Goal: Check status

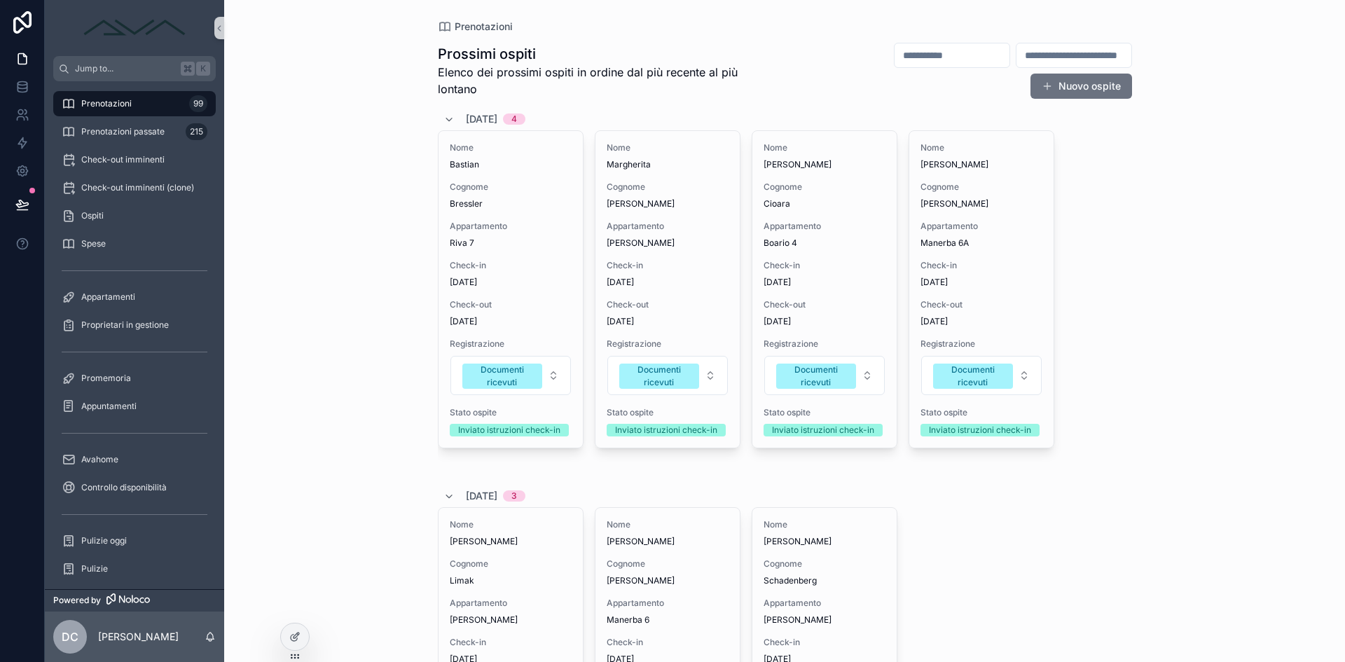
scroll to position [23, 0]
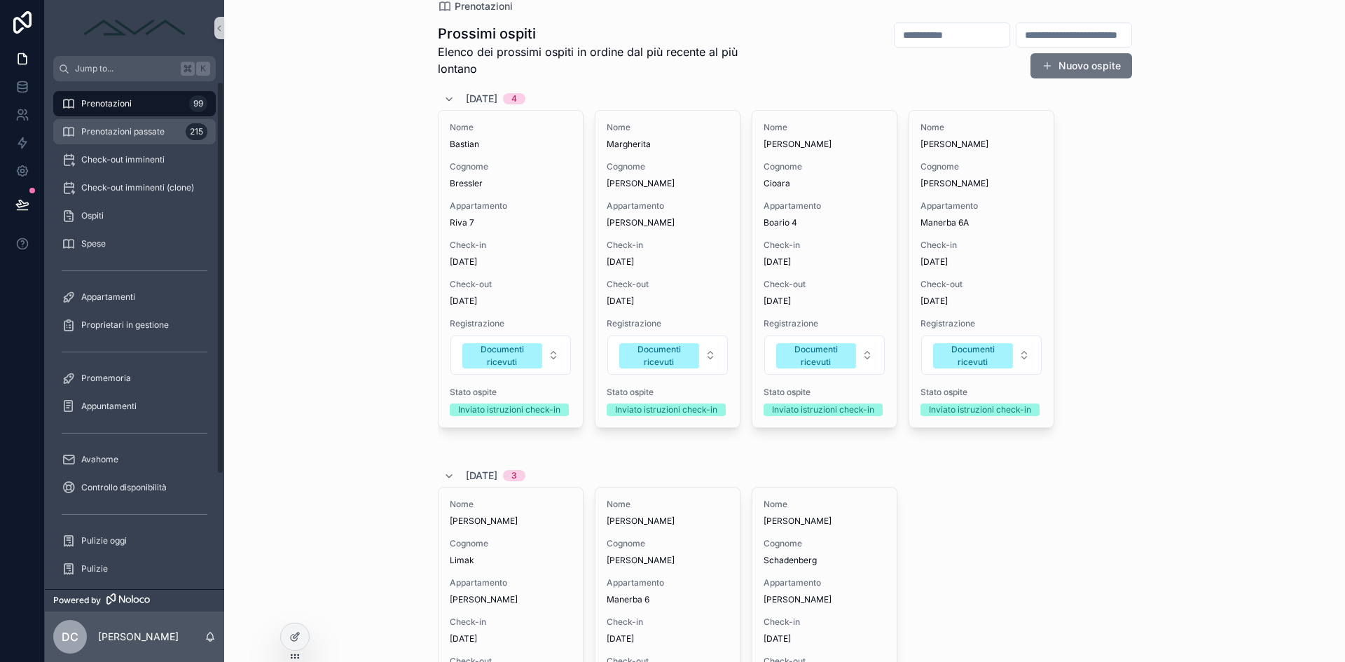
click at [149, 144] on link "Prenotazioni passate 215" at bounding box center [134, 131] width 163 height 25
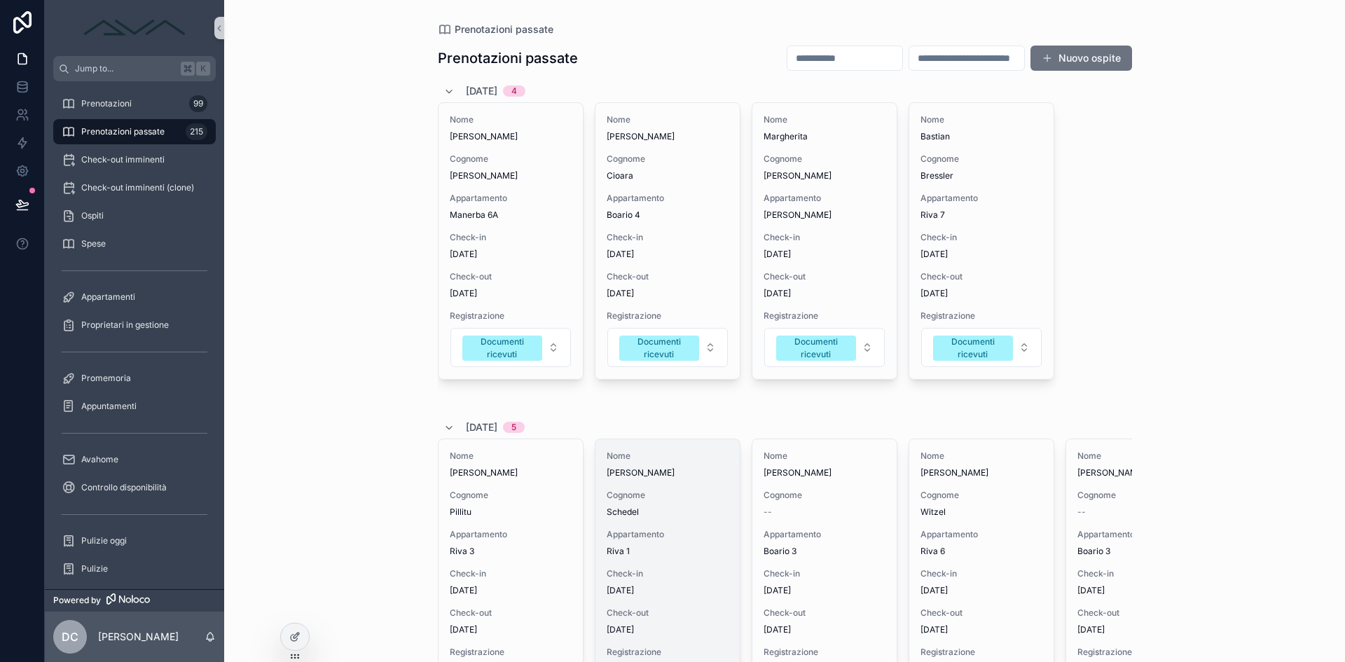
click at [700, 507] on span "Schedel" at bounding box center [668, 511] width 122 height 11
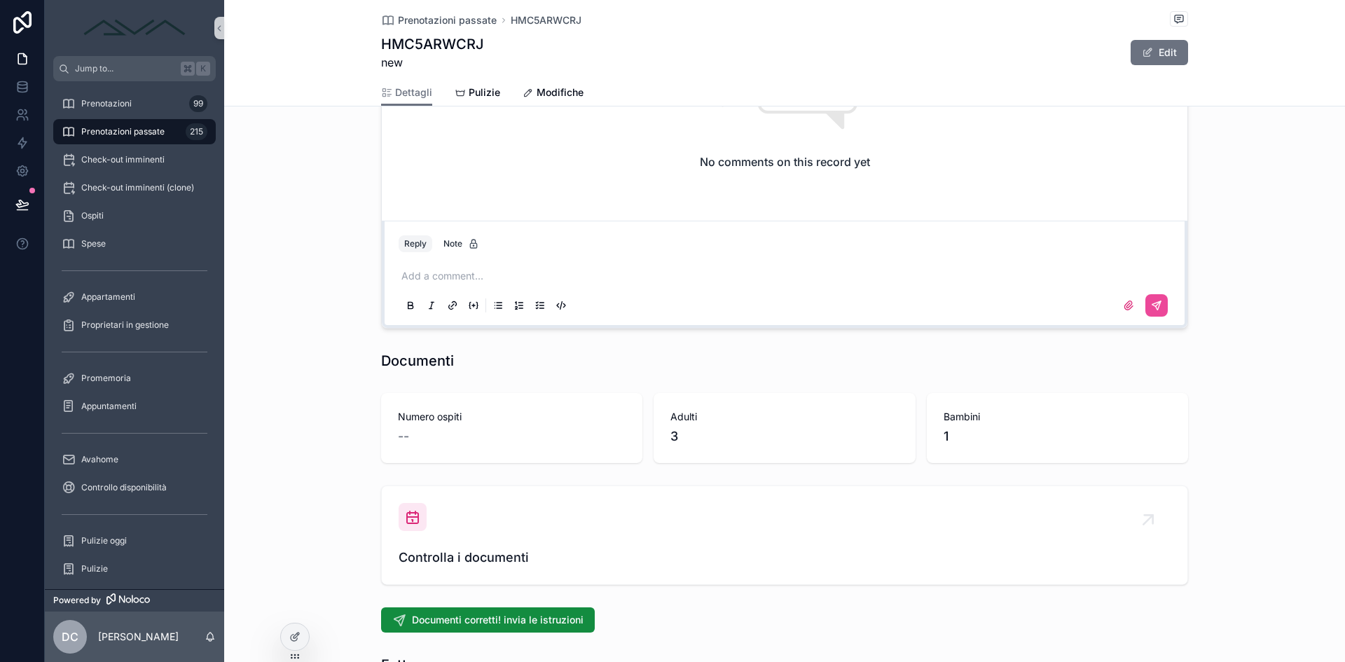
scroll to position [1414, 0]
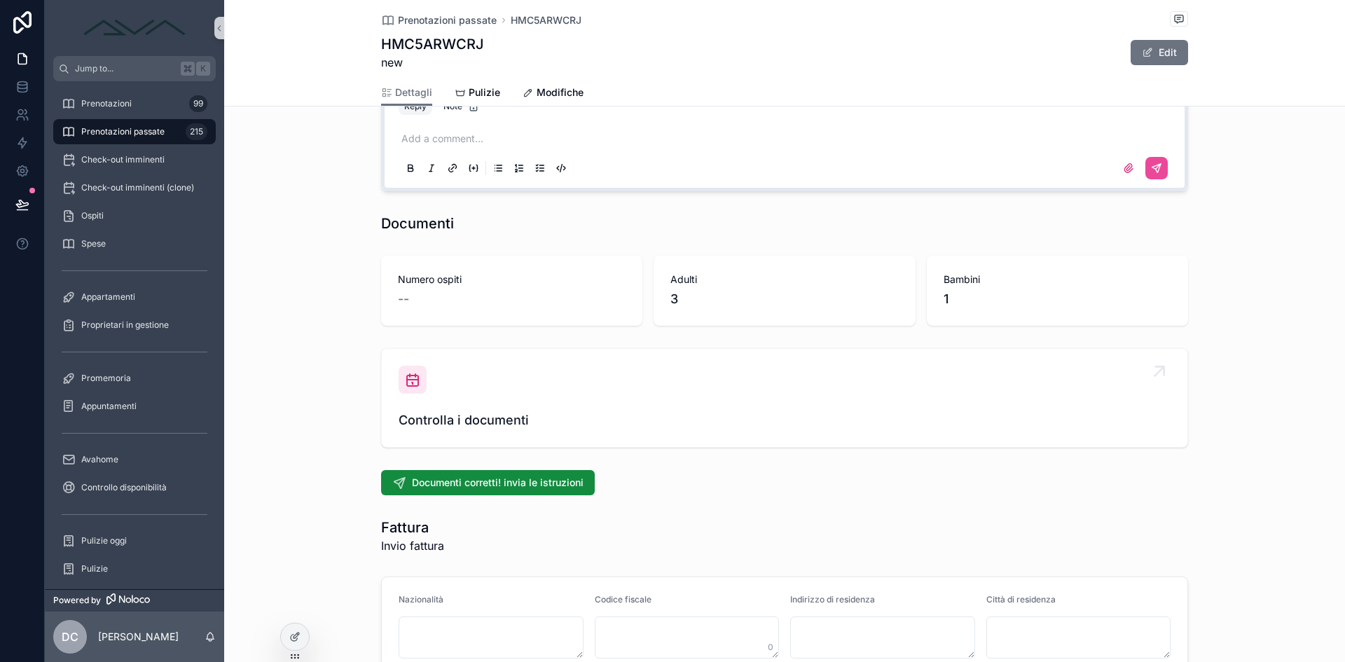
click at [457, 426] on span "Controlla i documenti" at bounding box center [785, 421] width 772 height 20
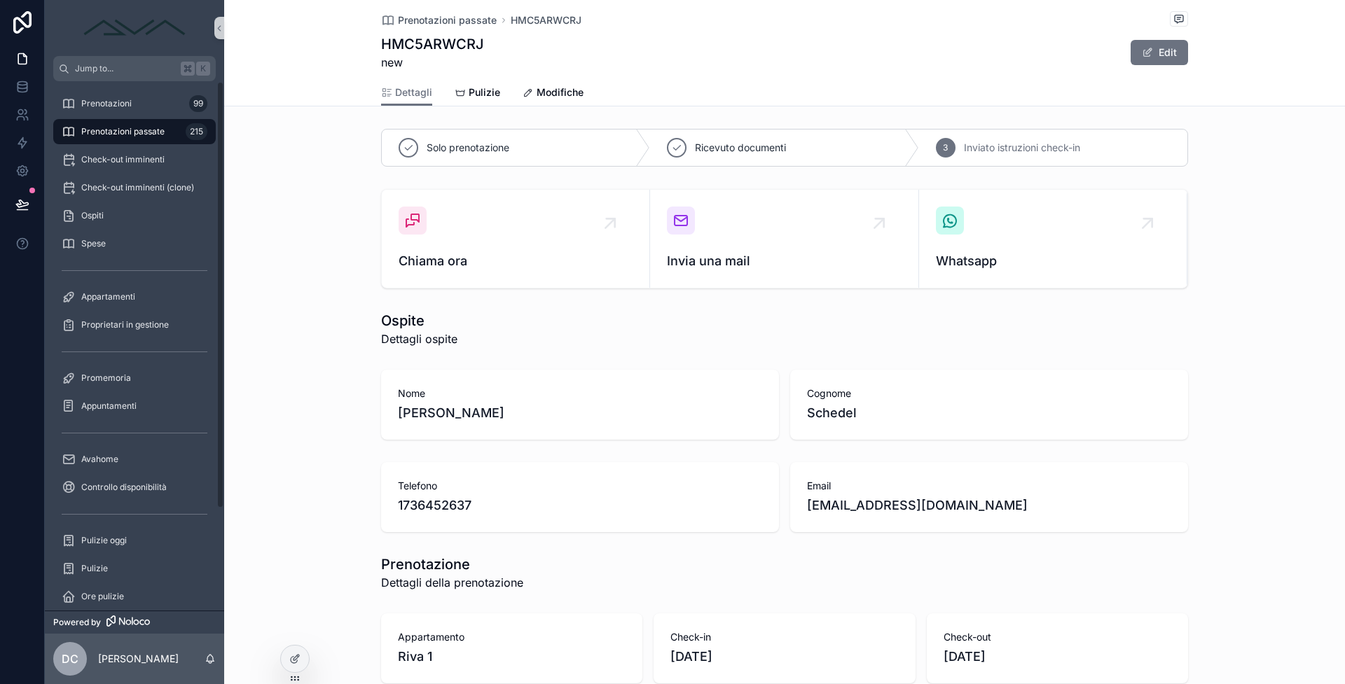
click at [117, 125] on div "Prenotazioni passate 215" at bounding box center [135, 131] width 146 height 22
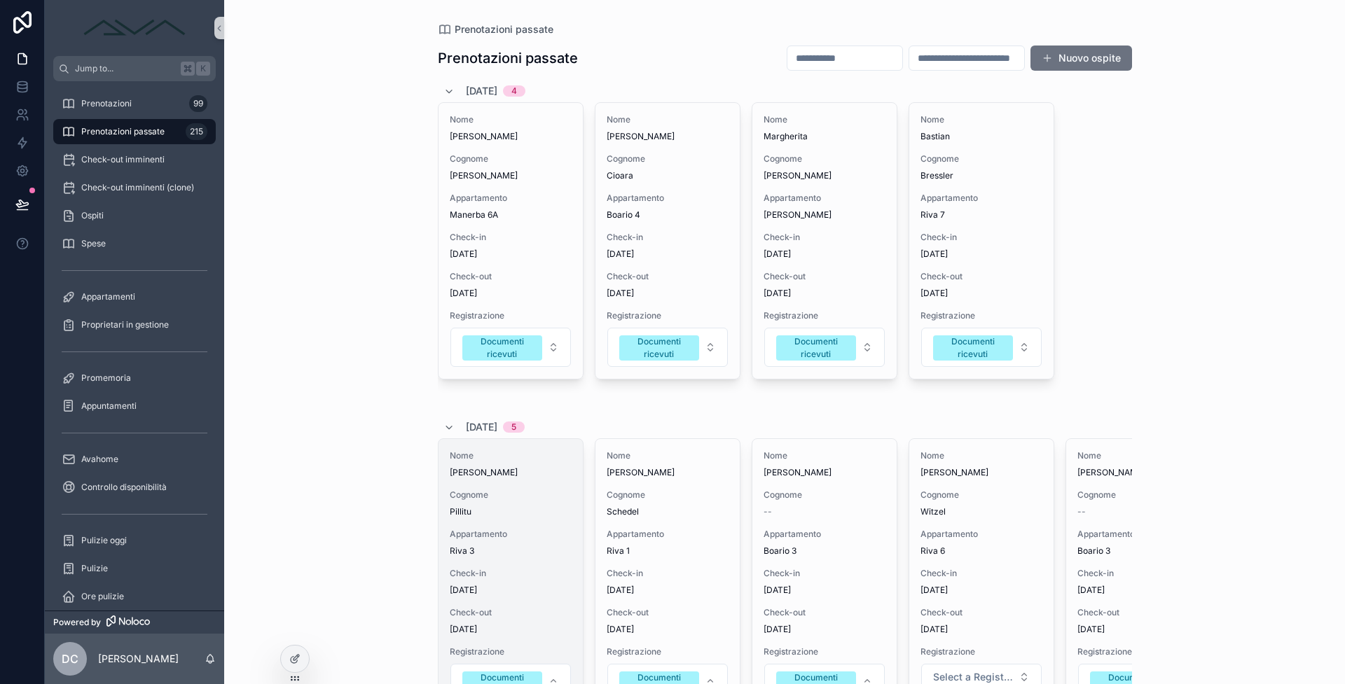
click at [556, 522] on div "Nome [PERSON_NAME] Pillitu Appartamento Riva 3 Check-in [DATE] Check-out [DATE]…" at bounding box center [511, 577] width 144 height 276
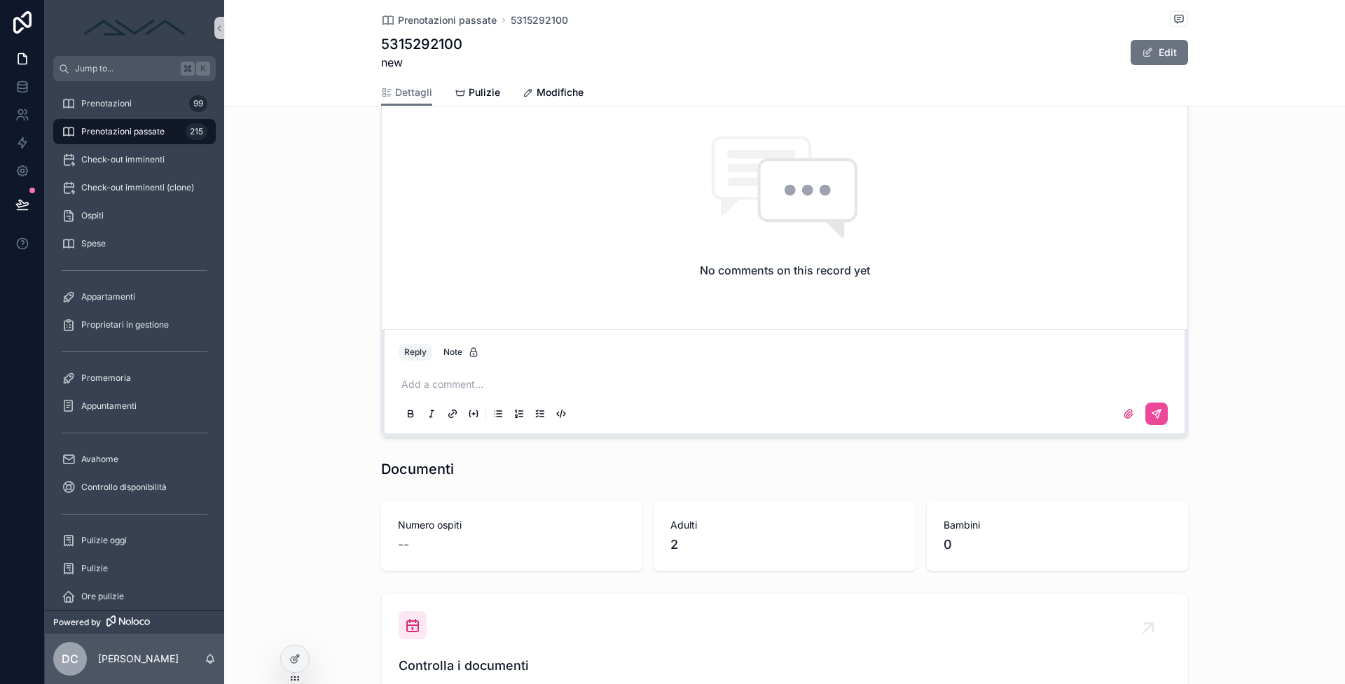
scroll to position [1452, 0]
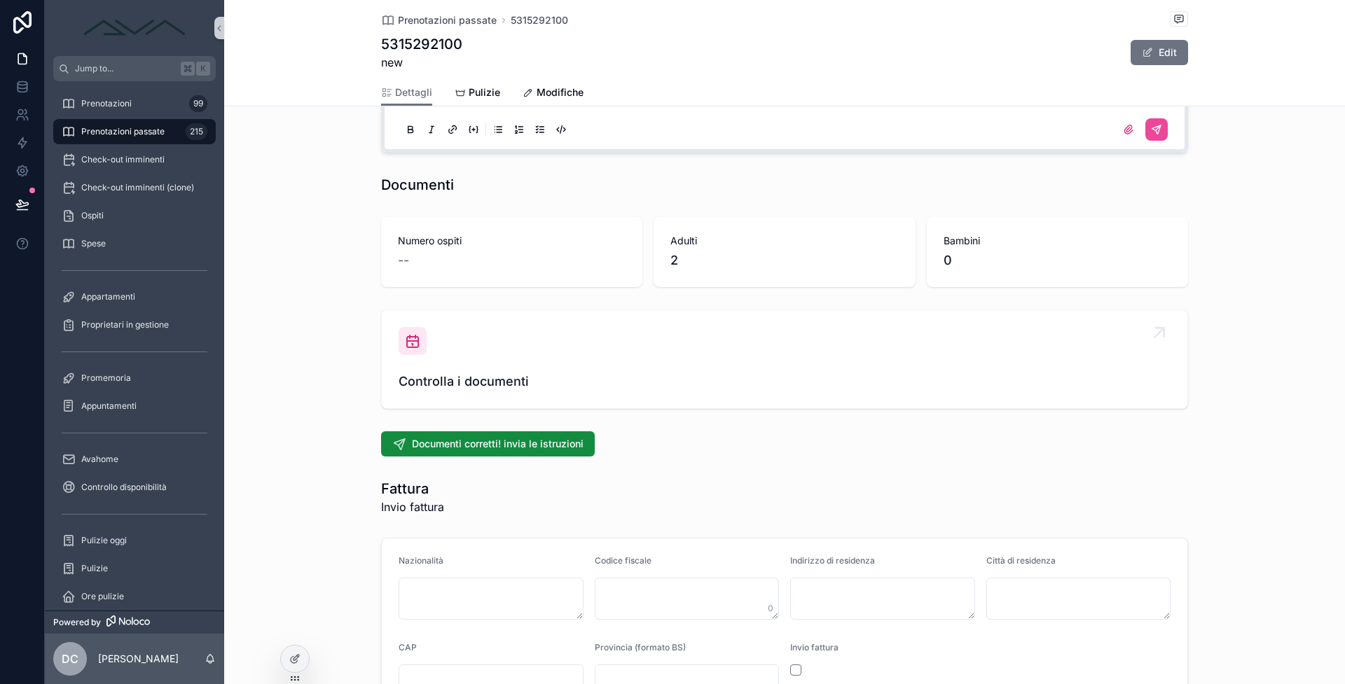
click at [502, 376] on span "Controlla i documenti" at bounding box center [785, 382] width 772 height 20
